Goal: Answer question/provide support

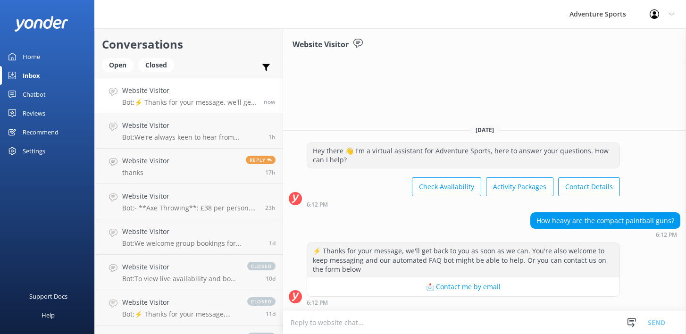
click at [348, 323] on textarea at bounding box center [484, 322] width 403 height 23
type textarea "t"
type textarea "T"
type textarea "hi, they have a gas canister on them"
click at [654, 17] on use at bounding box center [653, 13] width 9 height 9
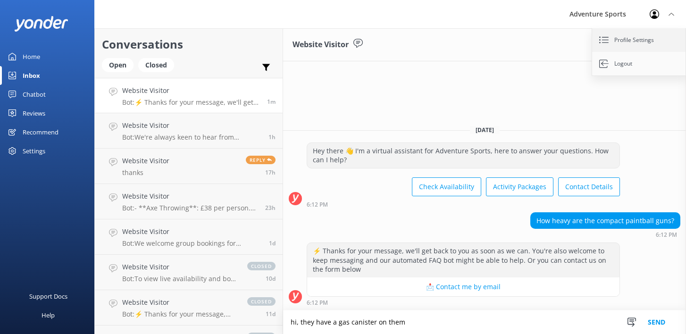
click at [633, 45] on link "Profile Settings" at bounding box center [639, 40] width 94 height 24
